Goal: Register for event/course

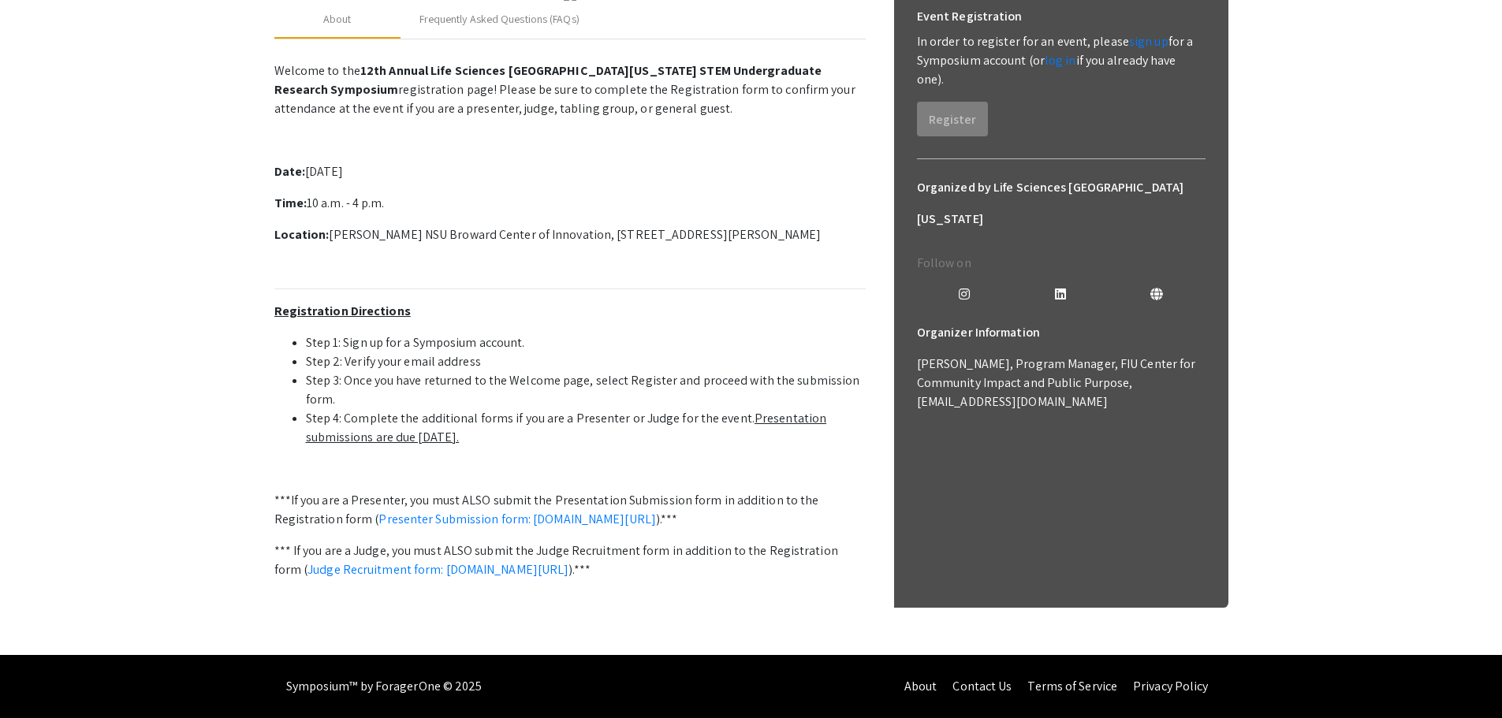
scroll to position [315, 0]
click at [714, 409] on p "Welcome to the 12th Annual Life Sciences [GEOGRAPHIC_DATA][US_STATE] STEM Under…" at bounding box center [569, 349] width 591 height 588
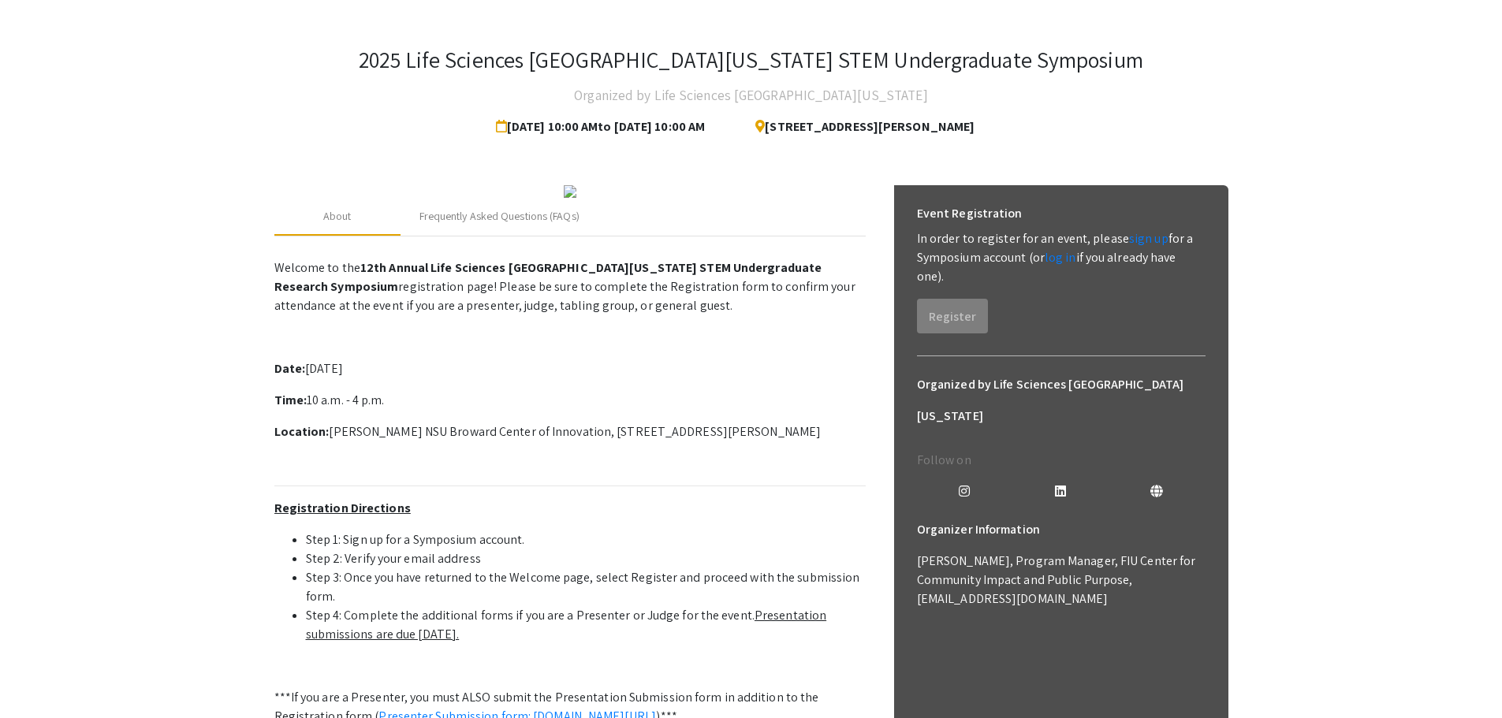
scroll to position [0, 0]
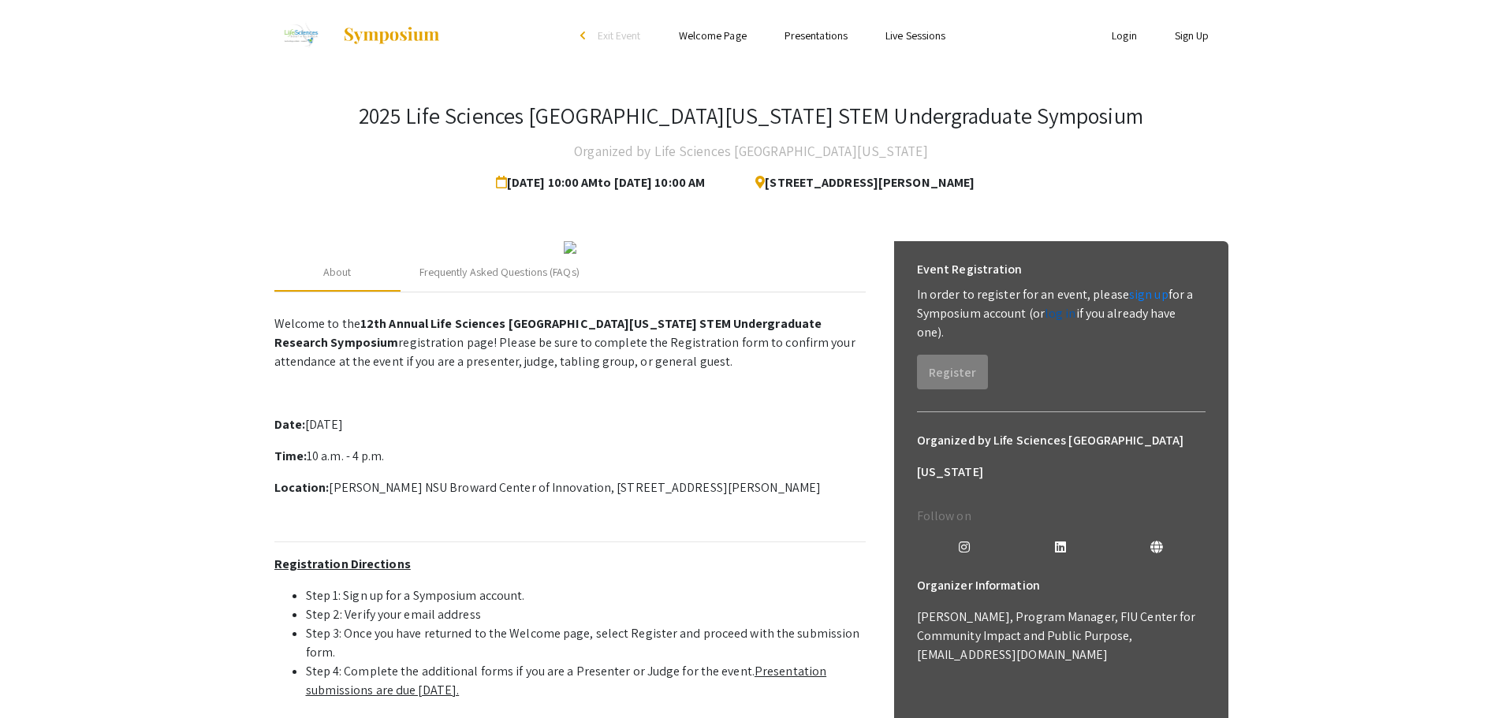
click at [1064, 315] on link "log in" at bounding box center [1061, 313] width 32 height 17
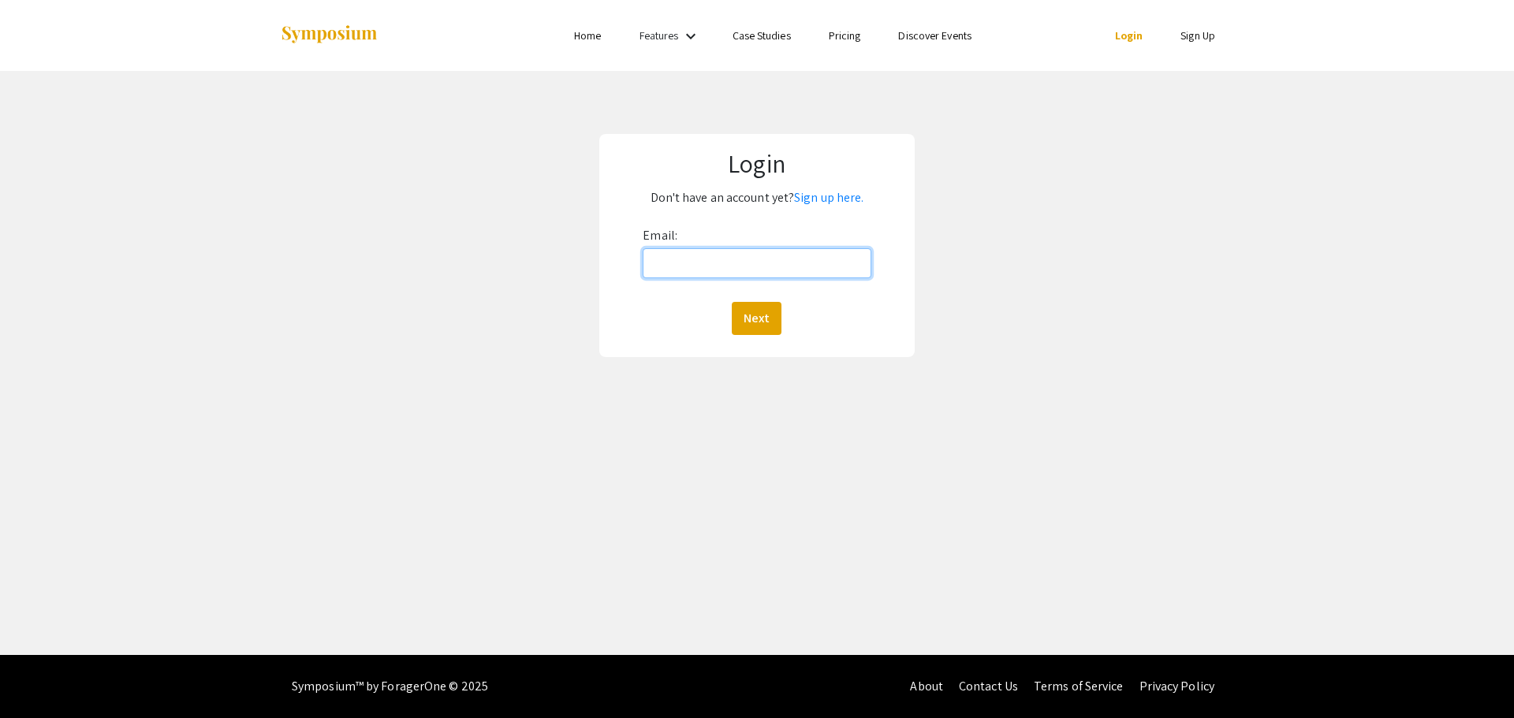
click at [715, 250] on input "Email:" at bounding box center [757, 263] width 228 height 30
click at [715, 264] on input "Email:" at bounding box center [757, 263] width 228 height 30
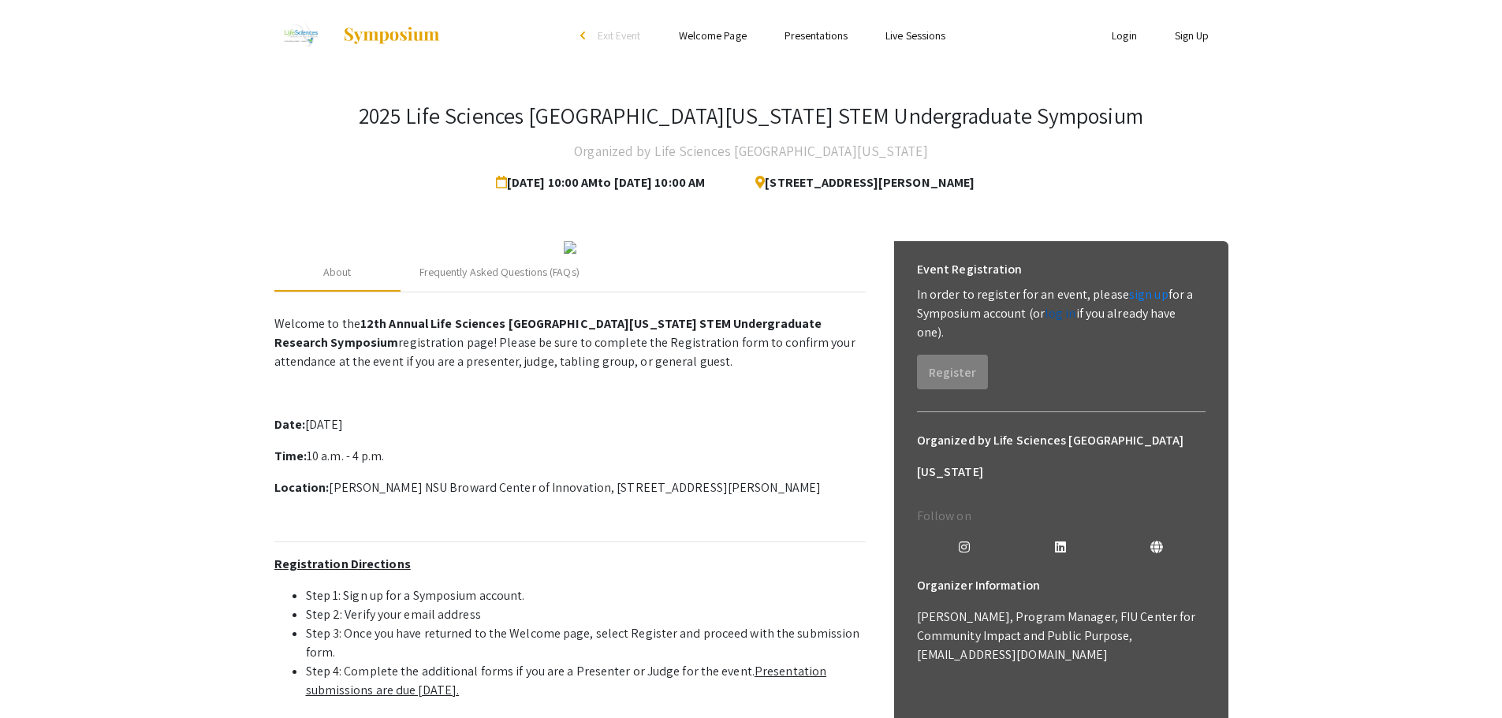
click at [1050, 315] on link "log in" at bounding box center [1061, 313] width 32 height 17
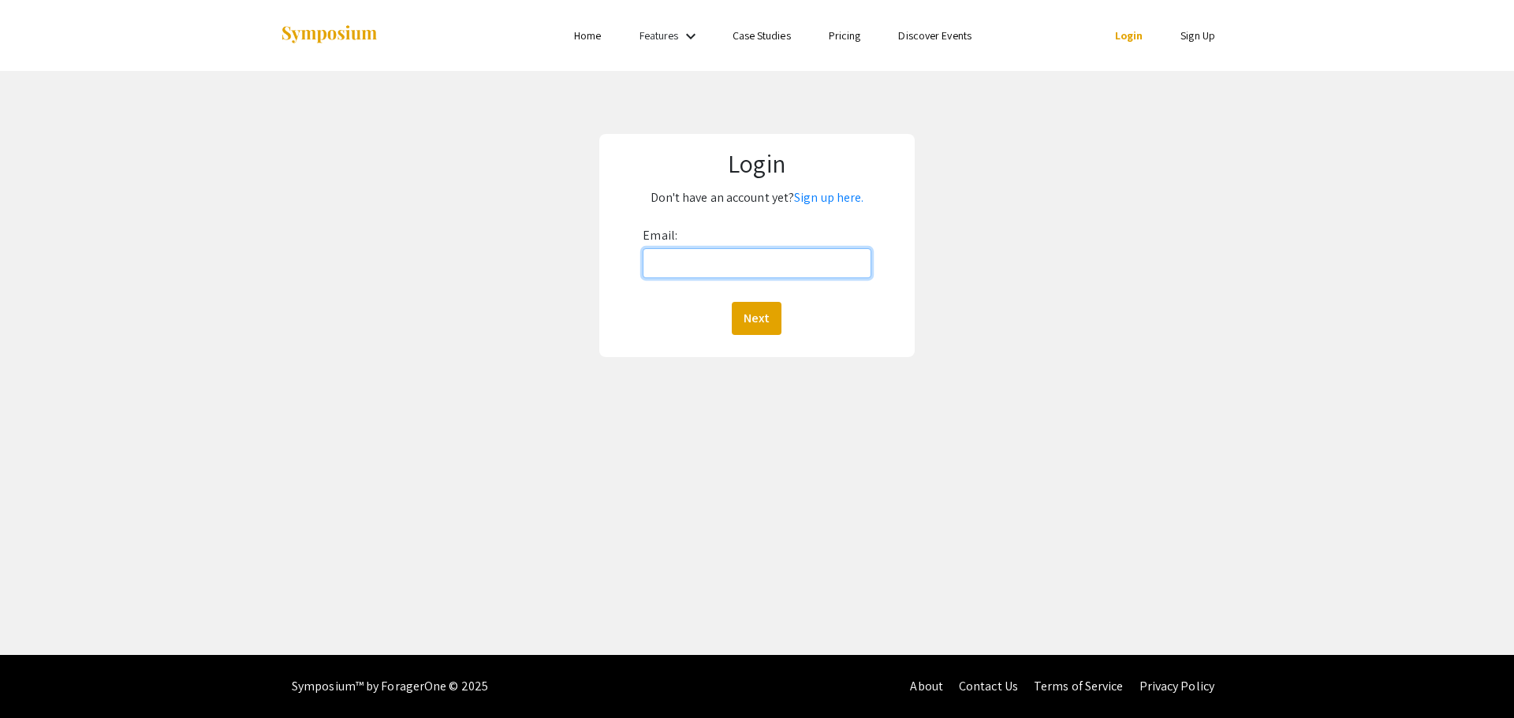
click at [717, 249] on input "Email:" at bounding box center [757, 263] width 228 height 30
type input "ag3764@mynsu.nova.edu"
click at [732, 302] on button "Next" at bounding box center [757, 318] width 50 height 33
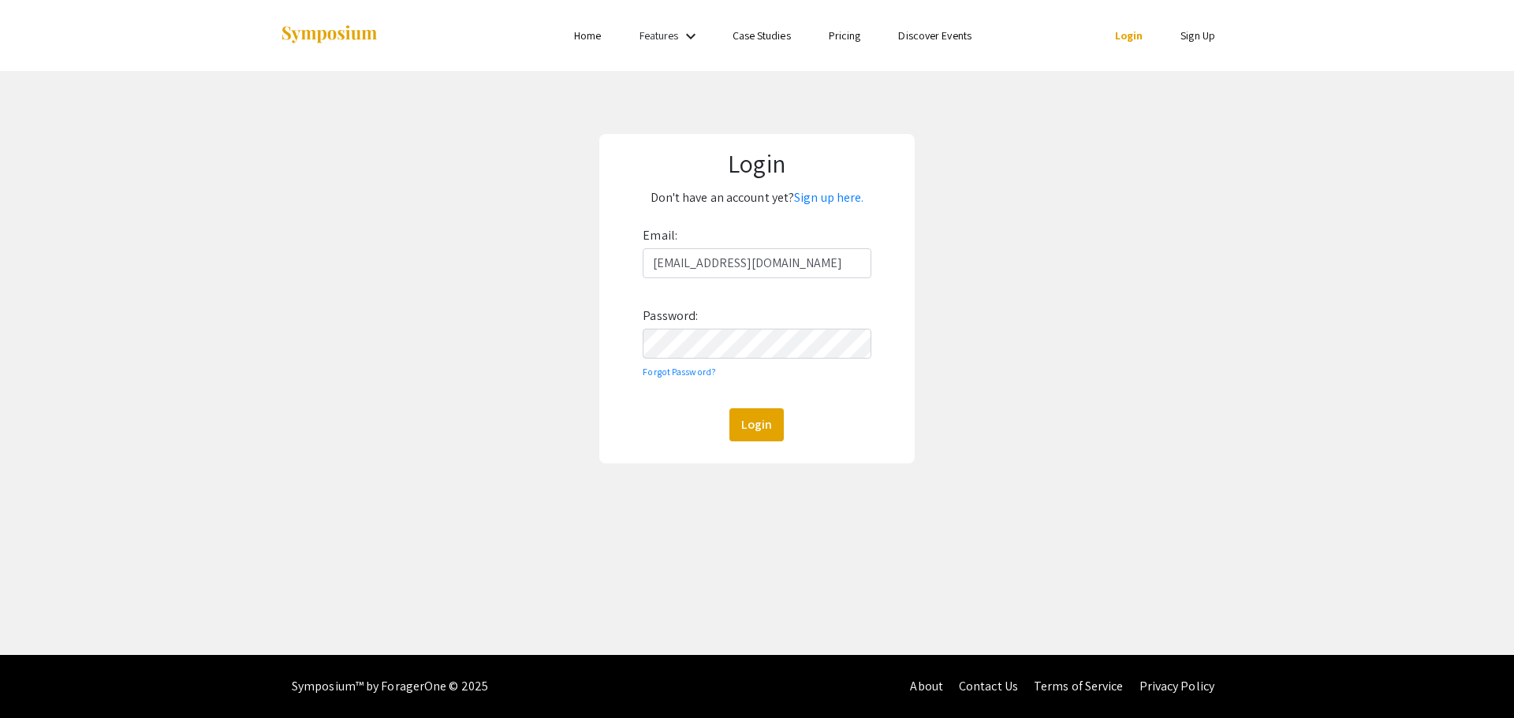
click at [765, 359] on div "Email: ag3764@mynsu.nova.edu Password: Forgot Password? Login" at bounding box center [757, 332] width 228 height 218
click at [729, 409] on button "Login" at bounding box center [756, 425] width 54 height 33
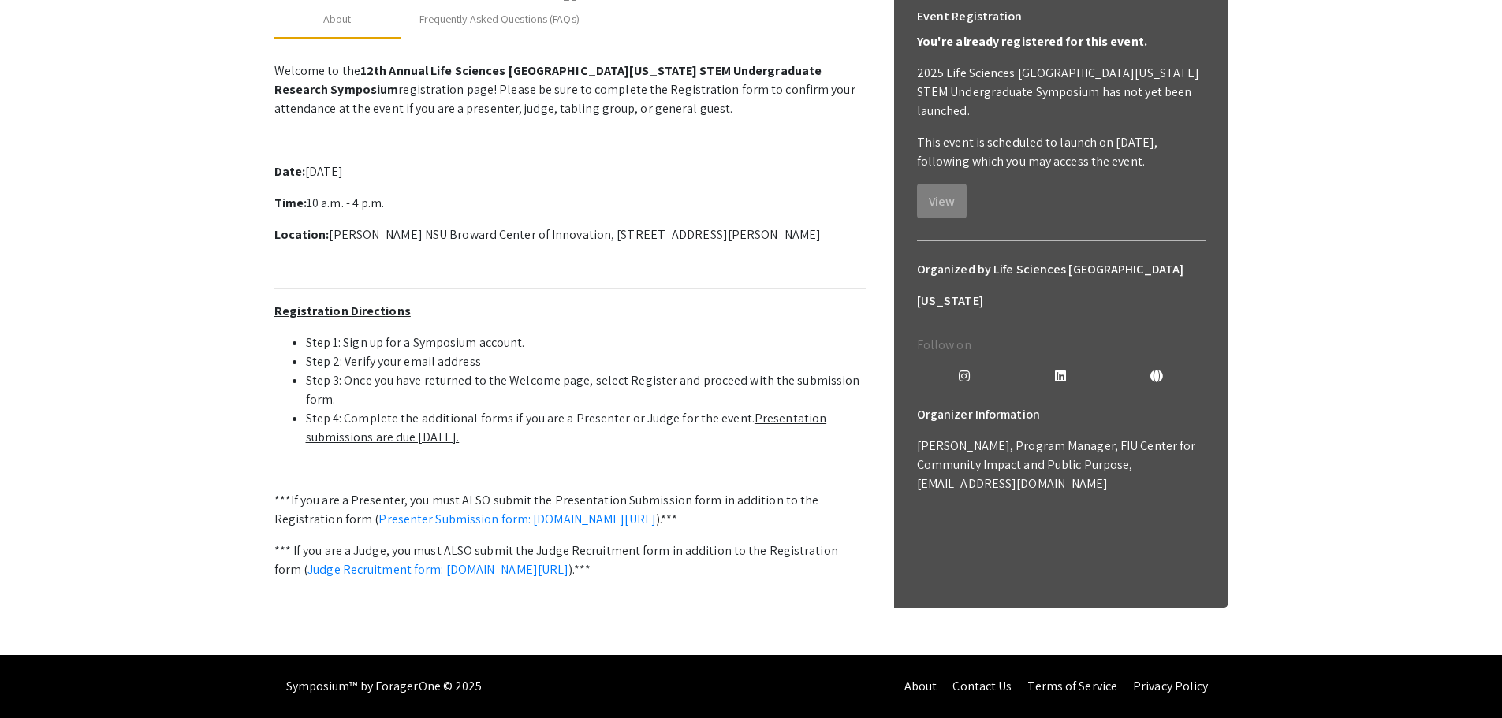
scroll to position [417, 0]
click at [782, 410] on u "Presentation submissions are due [DATE]." at bounding box center [566, 427] width 521 height 35
click at [756, 410] on u "Presentation submissions are due [DATE]." at bounding box center [566, 427] width 521 height 35
click at [609, 511] on link "Presenter Submission form: [DOMAIN_NAME][URL]" at bounding box center [518, 519] width 278 height 17
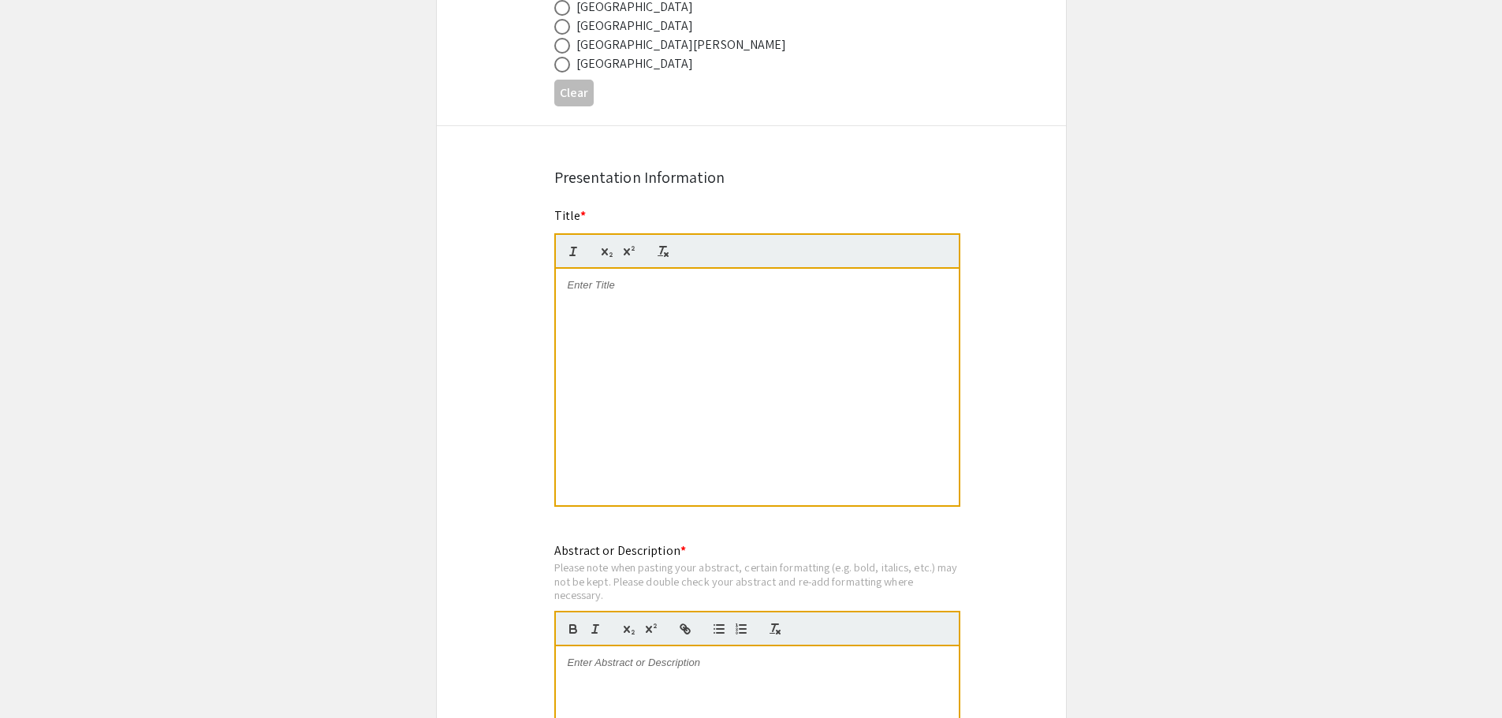
scroll to position [1420, 0]
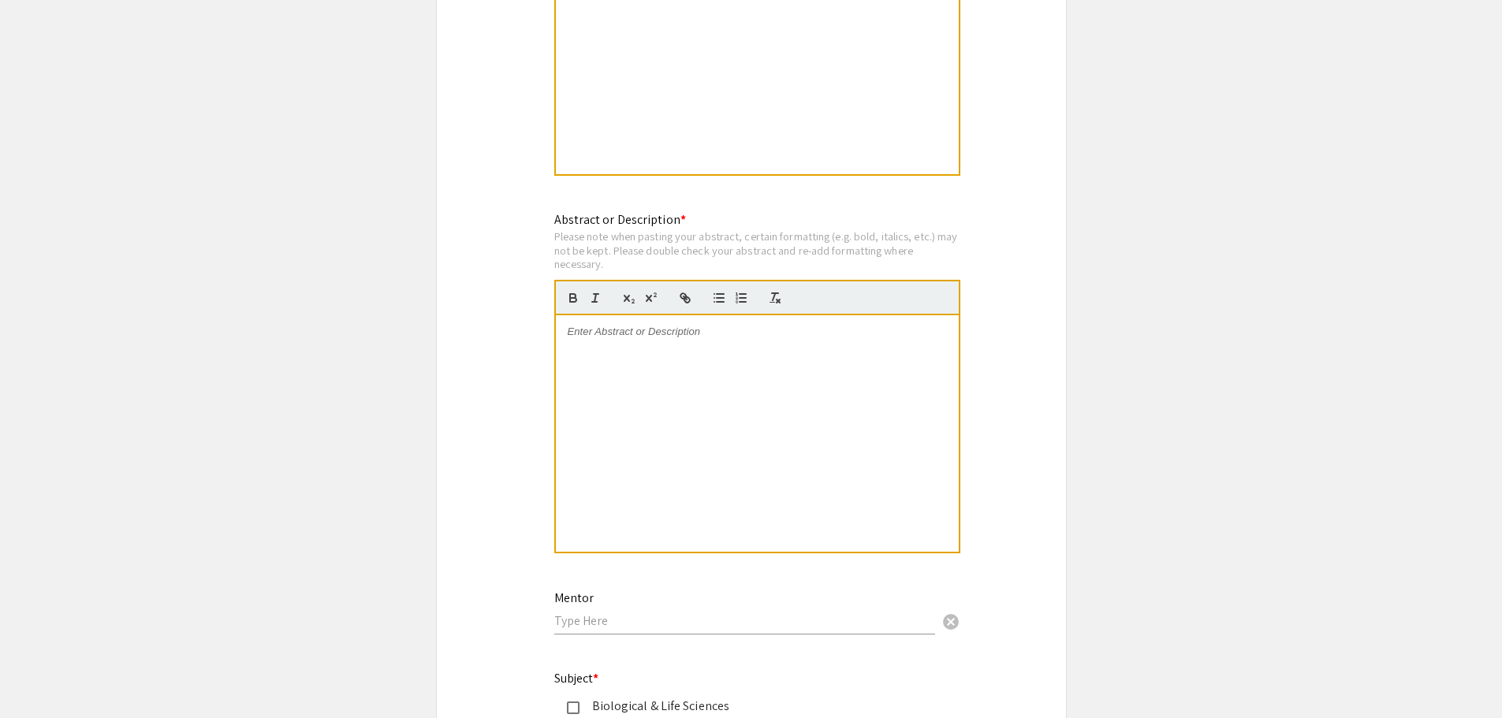
click at [729, 335] on p at bounding box center [757, 332] width 379 height 14
drag, startPoint x: 577, startPoint y: 334, endPoint x: 1191, endPoint y: 399, distance: 617.0
click at [1191, 399] on app-submissions "Symposium Presentation Submission 2025 Life Sciences South Florida STEM Undergr…" at bounding box center [751, 96] width 1502 height 2846
click at [720, 302] on line "button" at bounding box center [720, 302] width 7 height 0
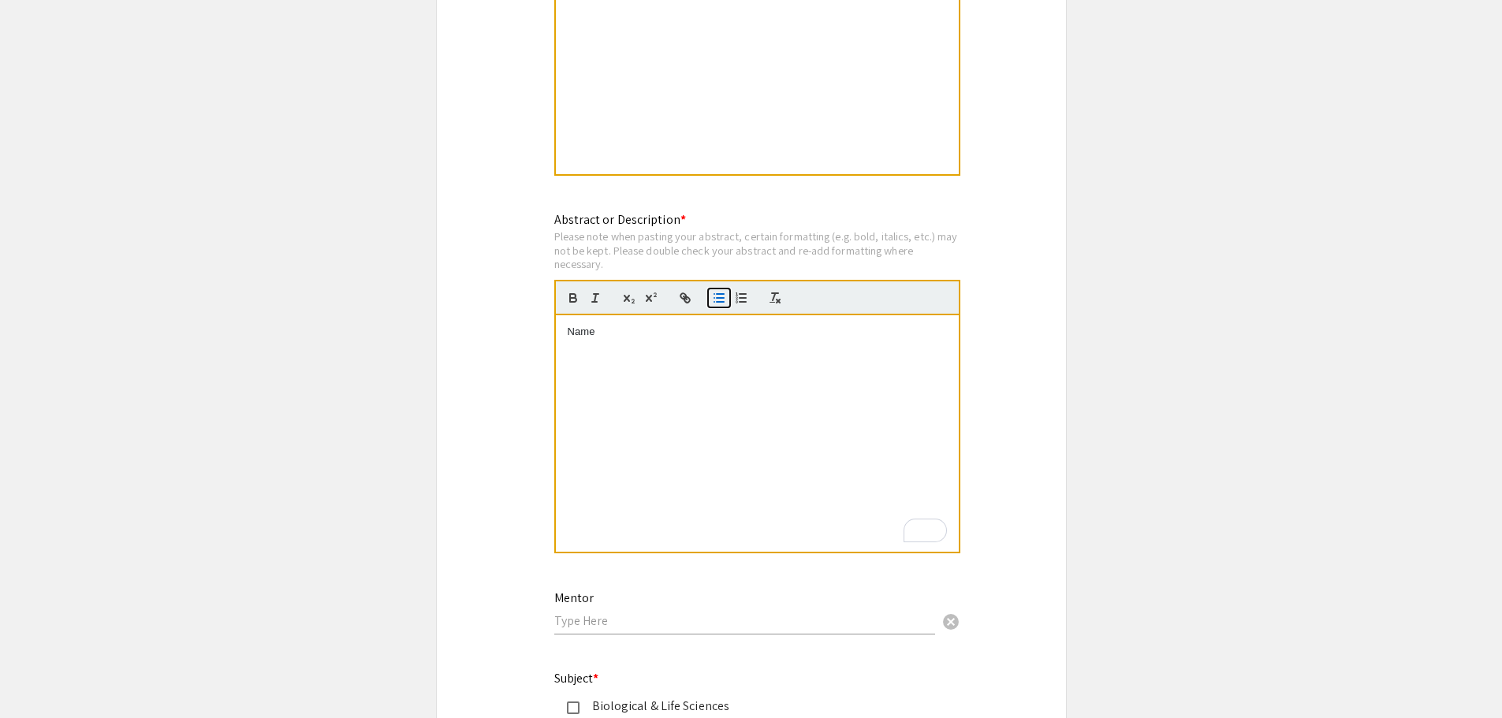
click at [720, 302] on line "button" at bounding box center [720, 302] width 7 height 0
click at [746, 300] on icon "button" at bounding box center [741, 298] width 14 height 14
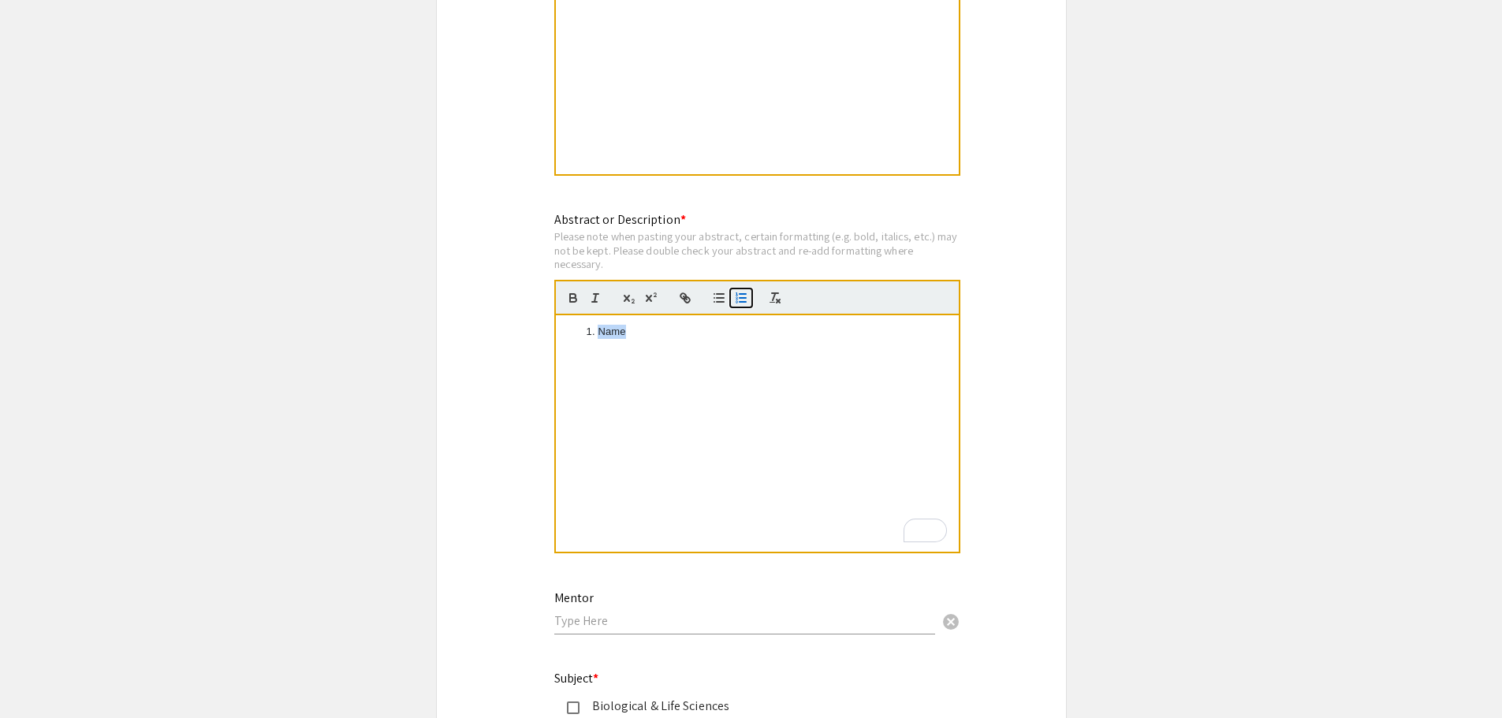
click at [746, 300] on icon "button" at bounding box center [741, 298] width 14 height 14
click at [782, 302] on icon "button" at bounding box center [775, 298] width 14 height 14
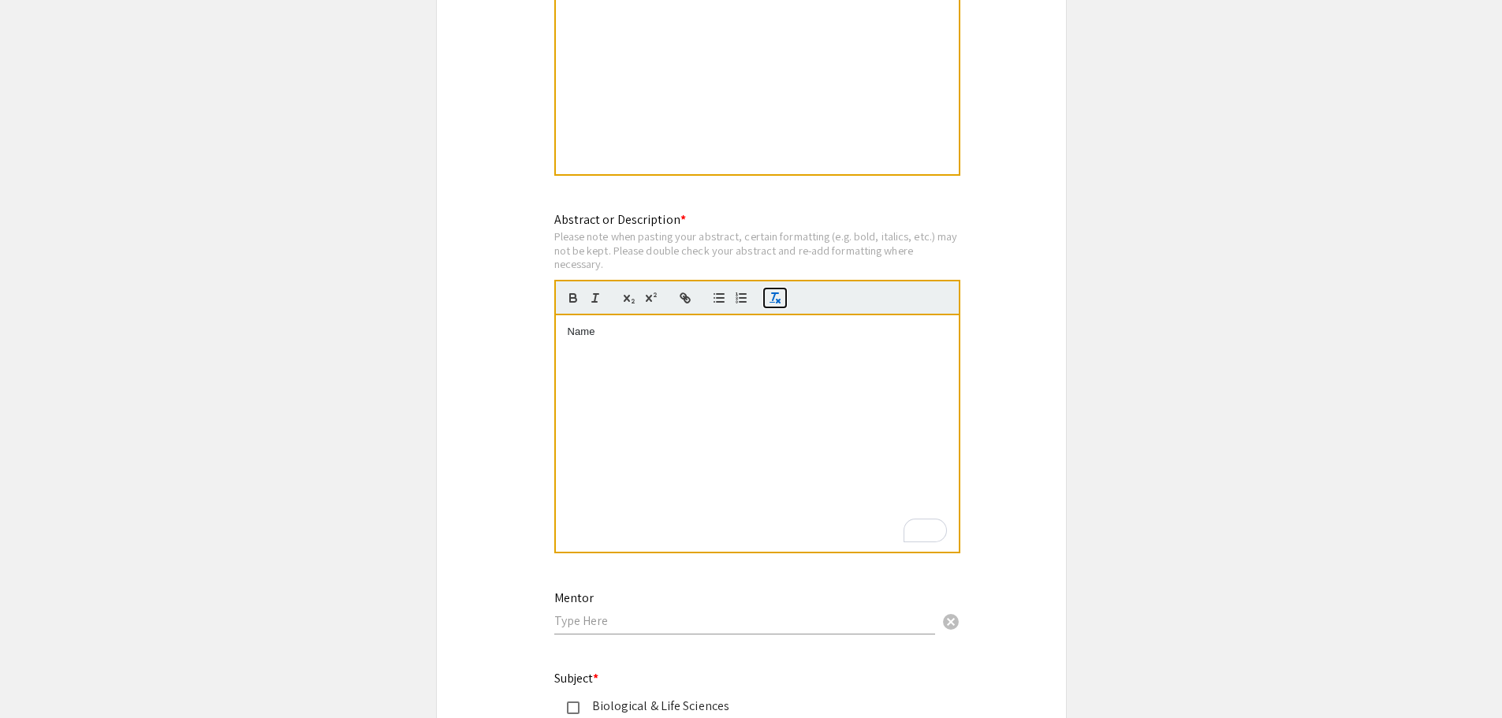
click at [782, 302] on icon "button" at bounding box center [775, 298] width 14 height 14
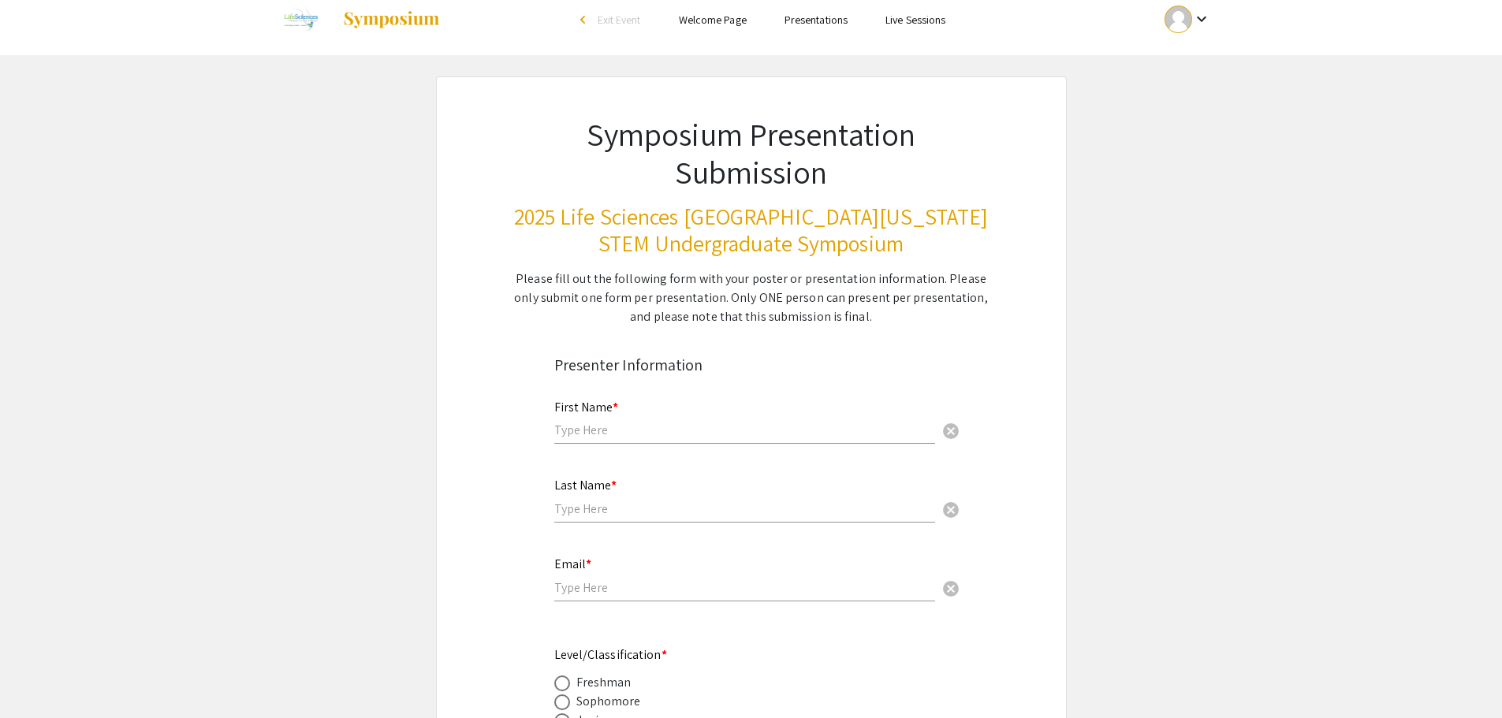
scroll to position [0, 0]
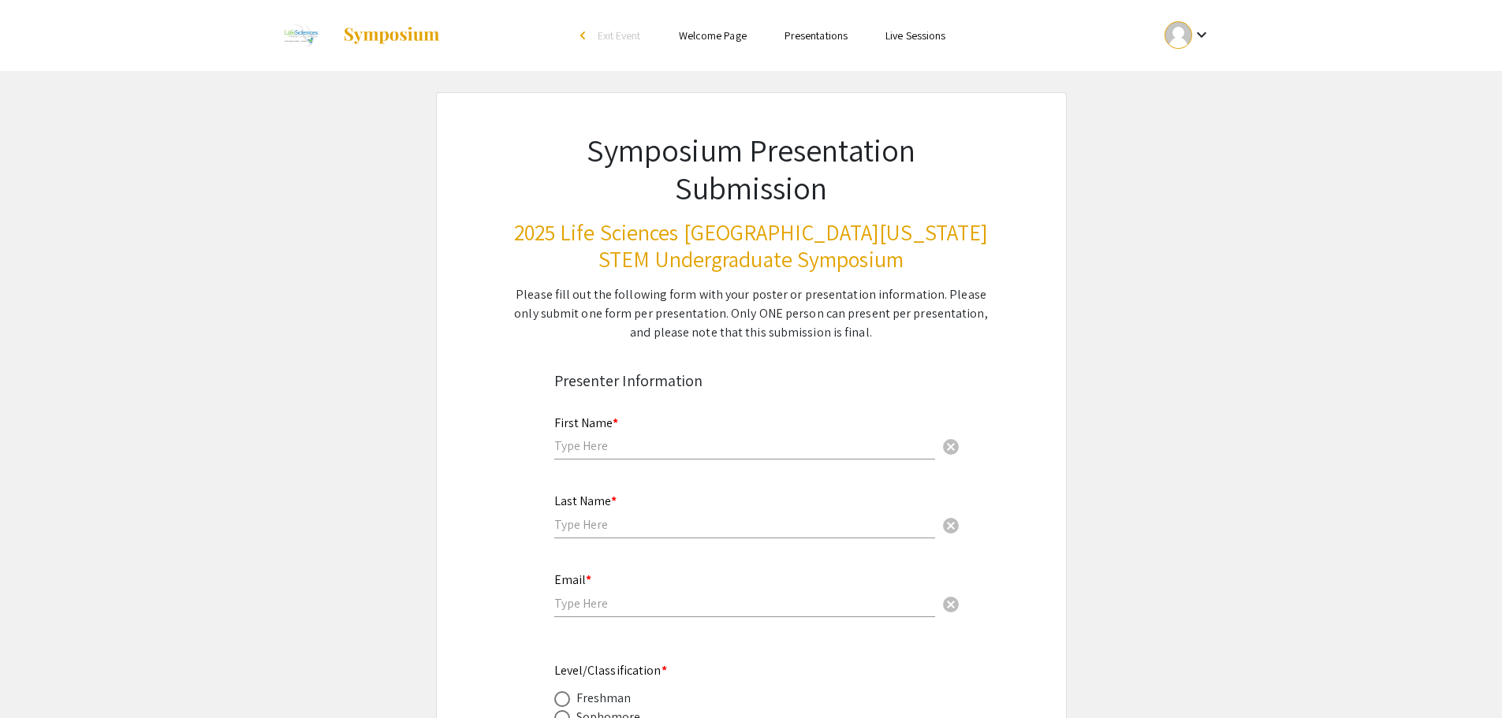
click at [310, 32] on img at bounding box center [300, 35] width 53 height 39
